Goal: Register for event/course

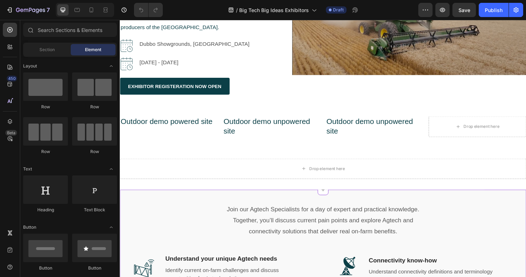
scroll to position [213, 0]
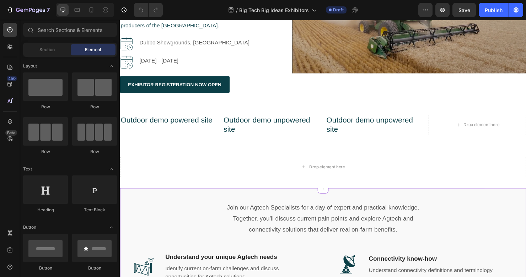
click at [419, 220] on p "Join our Agtech Specialists for a day of expert and practical knowledge. Togeth…" at bounding box center [333, 228] width 214 height 34
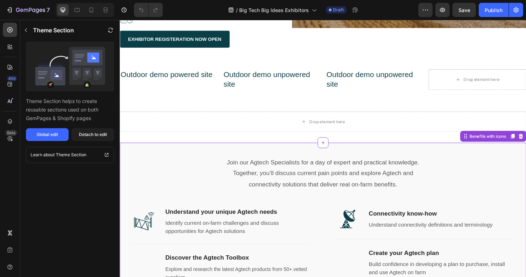
scroll to position [355, 0]
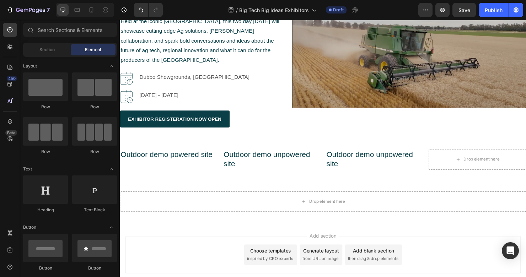
scroll to position [222, 0]
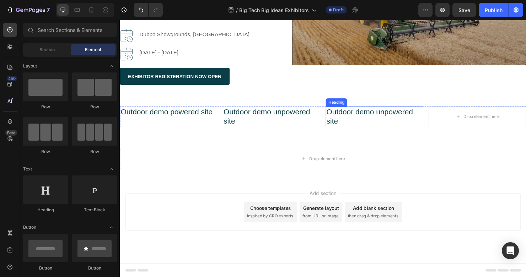
click at [373, 118] on h2 "Outdoor demo unpowered site" at bounding box center [387, 122] width 102 height 22
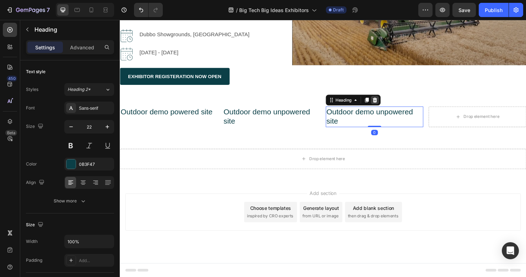
click at [385, 102] on icon at bounding box center [387, 104] width 5 height 5
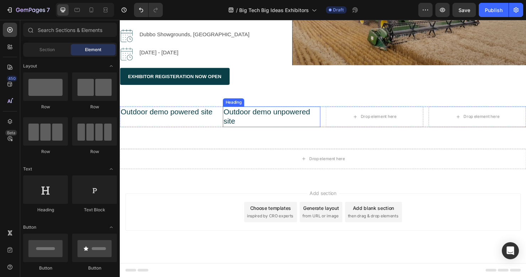
click at [298, 121] on h2 "Outdoor demo unpowered site" at bounding box center [279, 122] width 102 height 22
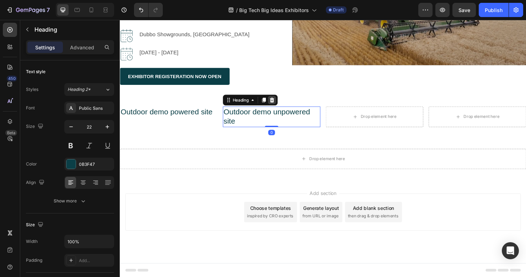
click at [280, 104] on icon at bounding box center [279, 104] width 5 height 5
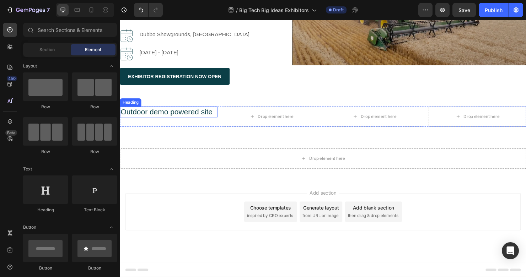
click at [212, 119] on h2 "Outdoor demo powered site" at bounding box center [171, 117] width 102 height 12
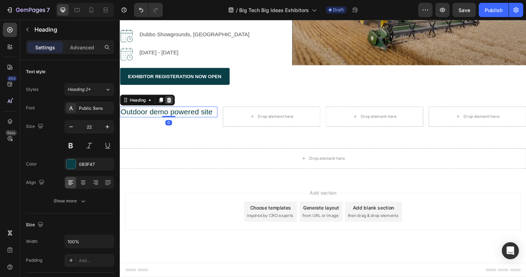
click at [171, 103] on icon at bounding box center [171, 104] width 6 height 6
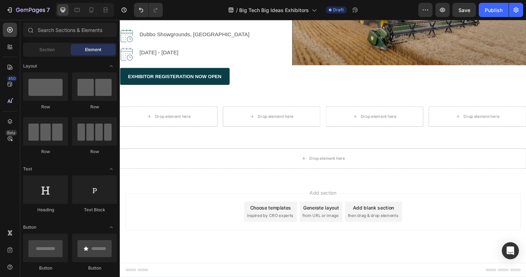
scroll to position [221, 0]
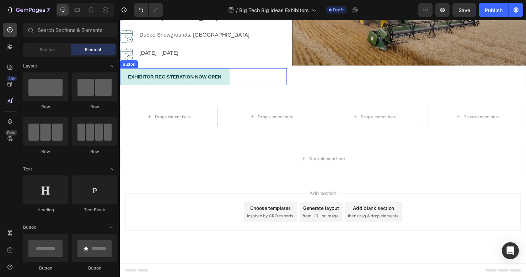
click at [230, 85] on link "EXHIBITOR REGISTERATION NOW OPEN" at bounding box center [177, 80] width 115 height 18
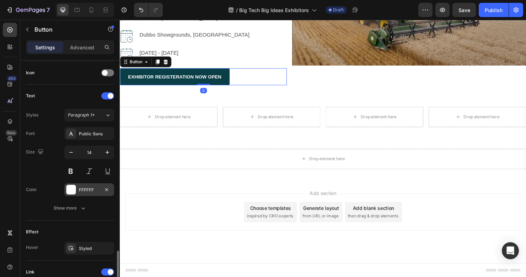
scroll to position [284, 0]
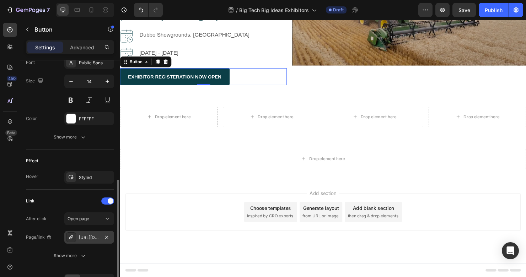
click at [87, 238] on div "[URL][DOMAIN_NAME]" at bounding box center [89, 237] width 21 height 6
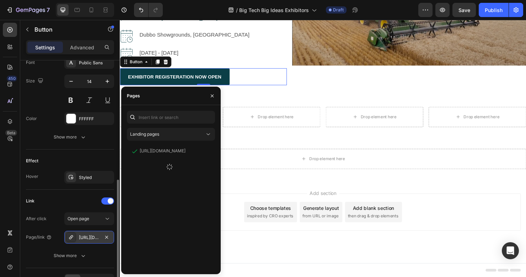
drag, startPoint x: 87, startPoint y: 239, endPoint x: 82, endPoint y: 239, distance: 5.3
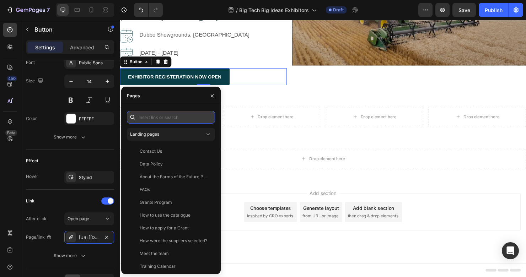
click at [190, 114] on input "text" at bounding box center [171, 117] width 88 height 13
paste input "[URL][DOMAIN_NAME]"
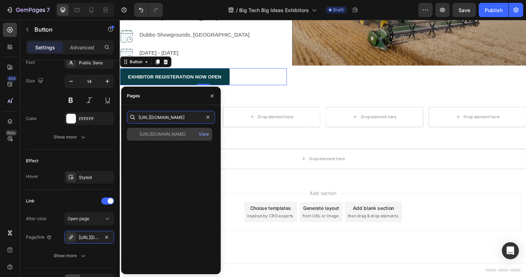
type input "[URL][DOMAIN_NAME]"
click at [183, 137] on div "[URL][DOMAIN_NAME]" at bounding box center [170, 134] width 80 height 6
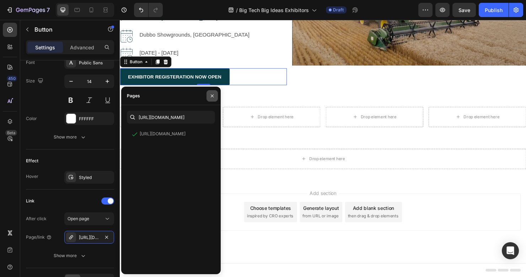
click at [209, 95] on icon "button" at bounding box center [212, 96] width 6 height 6
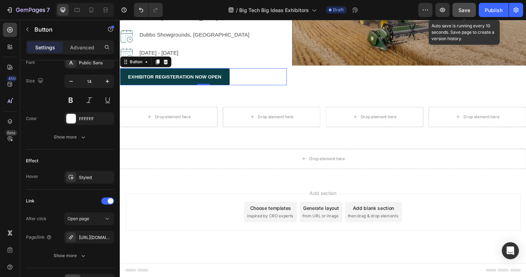
click at [461, 10] on span "Save" at bounding box center [464, 10] width 12 height 6
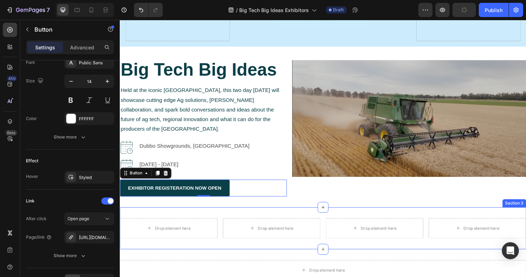
scroll to position [8, 0]
